Goal: Information Seeking & Learning: Learn about a topic

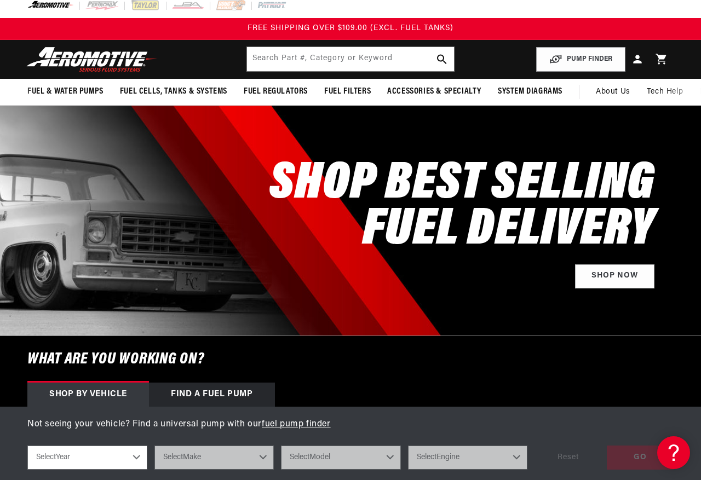
click at [616, 289] on link "Shop Now" at bounding box center [614, 277] width 79 height 25
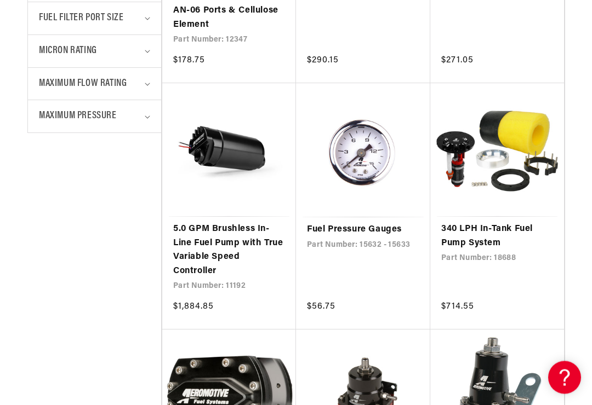
scroll to position [707, 0]
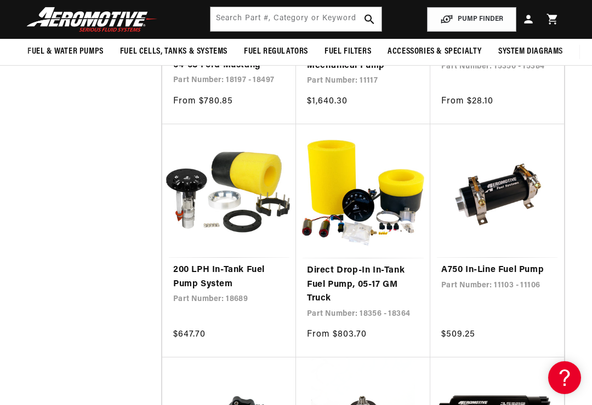
scroll to position [2559, 0]
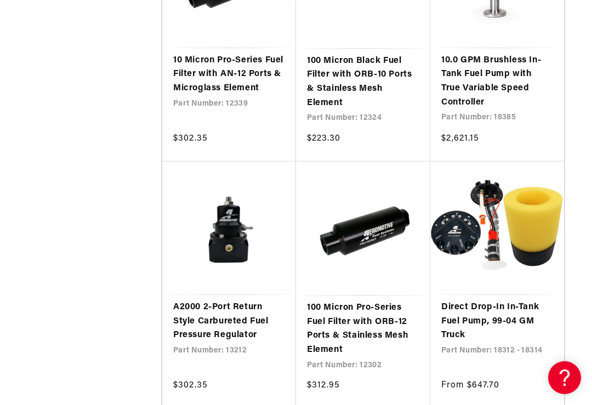
scroll to position [5415, 0]
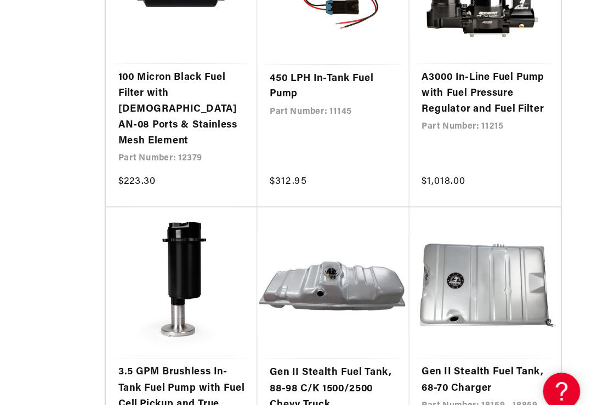
scroll to position [7093, 0]
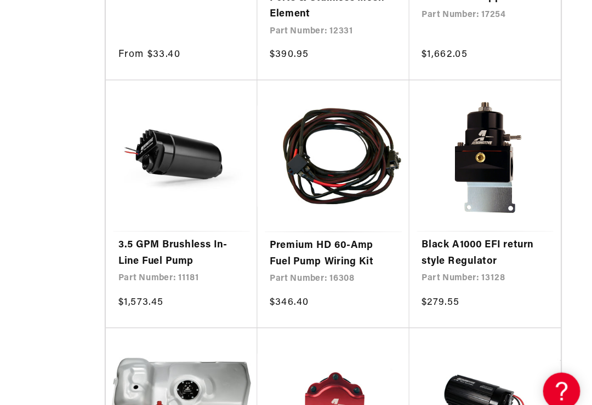
scroll to position [9205, 0]
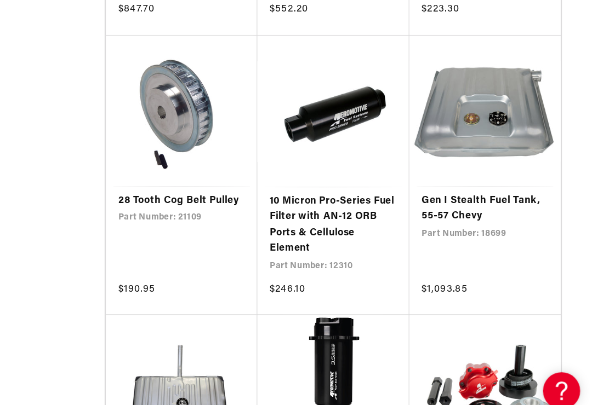
scroll to position [11187, 0]
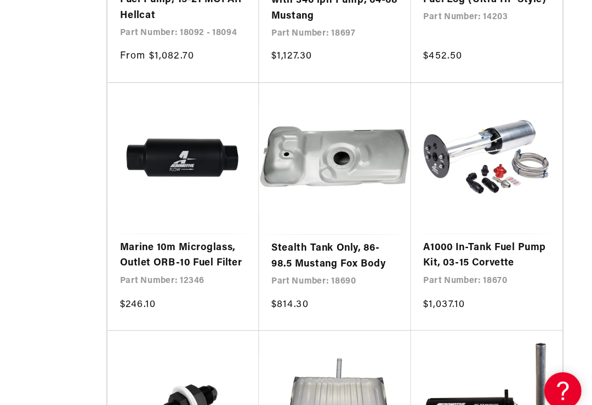
scroll to position [12848, 0]
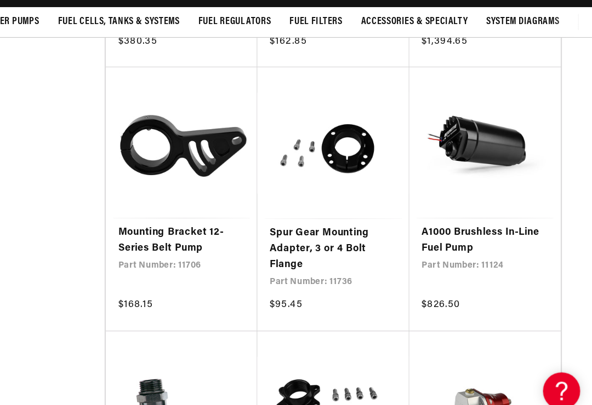
scroll to position [15040, 0]
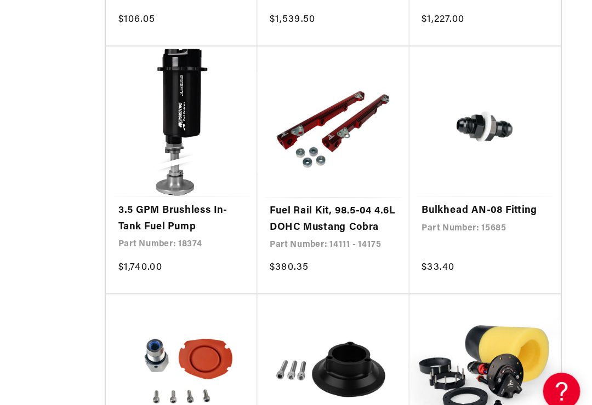
scroll to position [16746, 0]
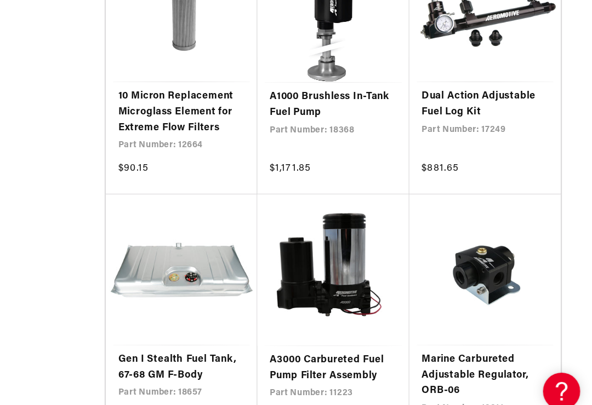
scroll to position [18718, 0]
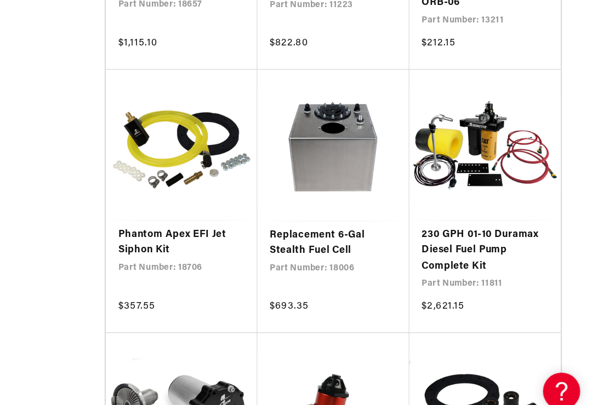
scroll to position [19053, 0]
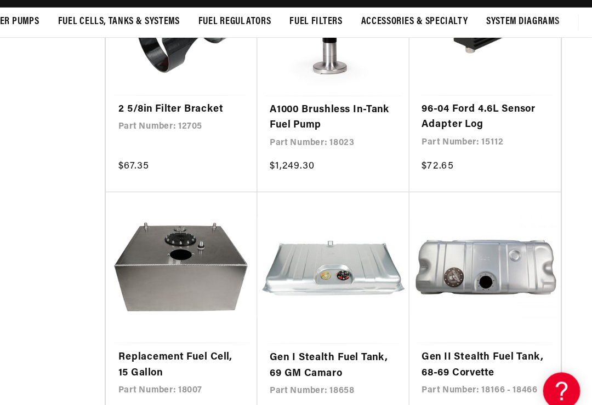
scroll to position [22055, 0]
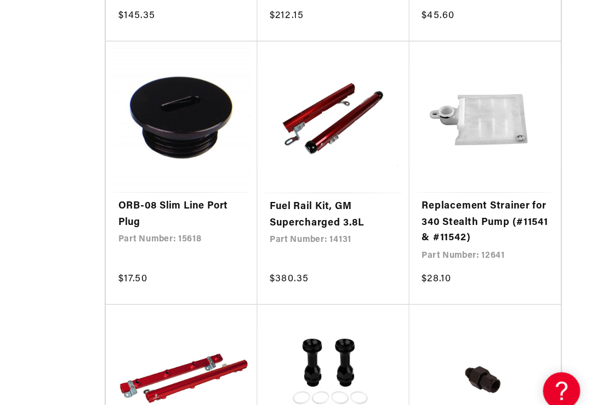
scroll to position [22888, 0]
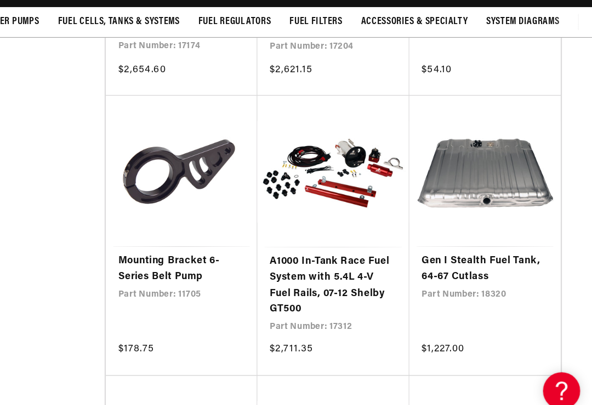
scroll to position [24208, 0]
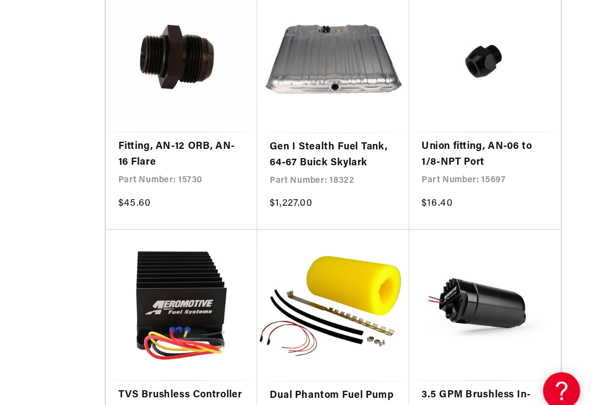
scroll to position [26201, 0]
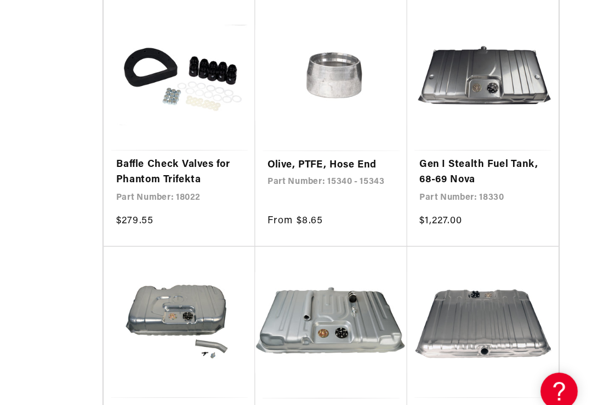
scroll to position [28126, 0]
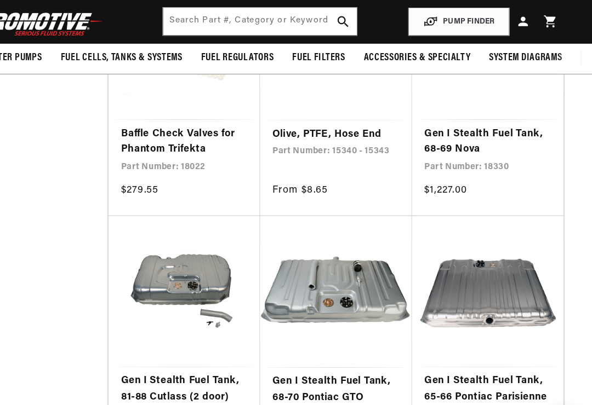
scroll to position [28112, 0]
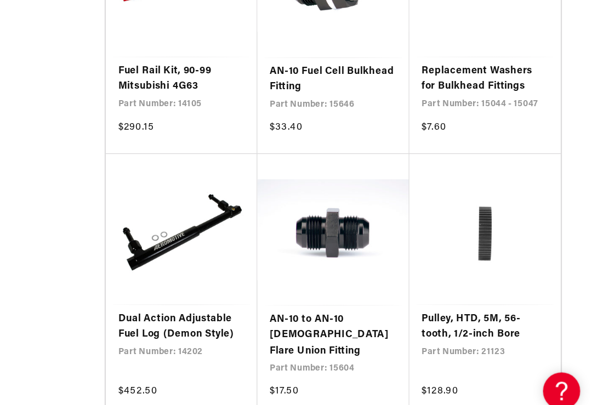
scroll to position [31376, 0]
